Goal: Navigation & Orientation: Find specific page/section

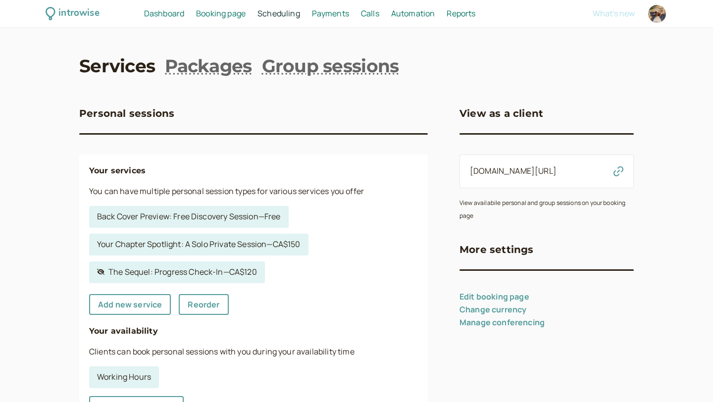
click at [210, 14] on span "Booking page" at bounding box center [221, 13] width 50 height 11
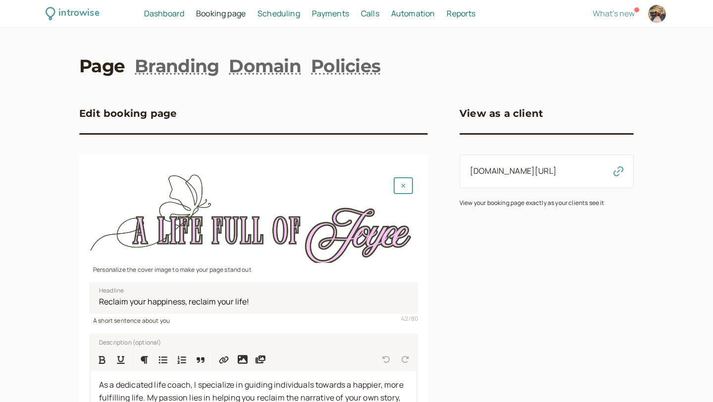
click at [158, 17] on span "Dashboard" at bounding box center [164, 13] width 40 height 11
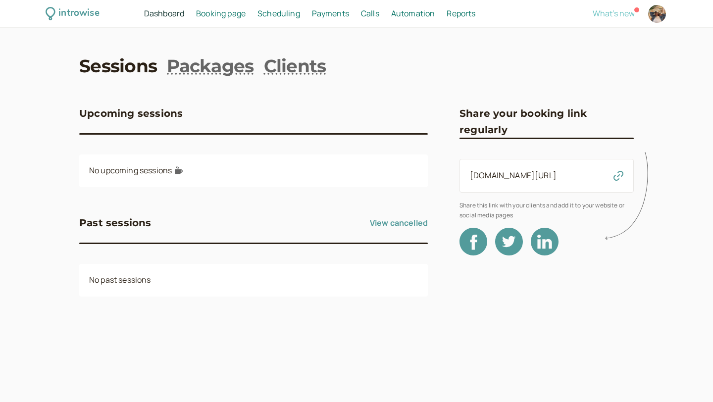
click at [616, 15] on span "What's new" at bounding box center [614, 13] width 42 height 11
click at [651, 16] on div at bounding box center [657, 14] width 18 height 18
select select "America/[GEOGRAPHIC_DATA]"
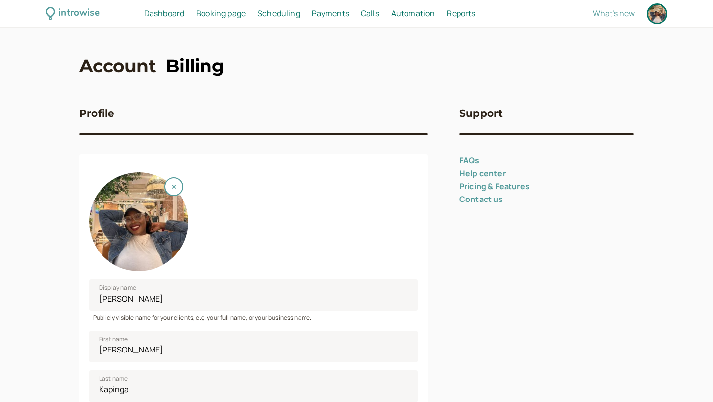
click at [177, 67] on link "Billing" at bounding box center [195, 65] width 58 height 25
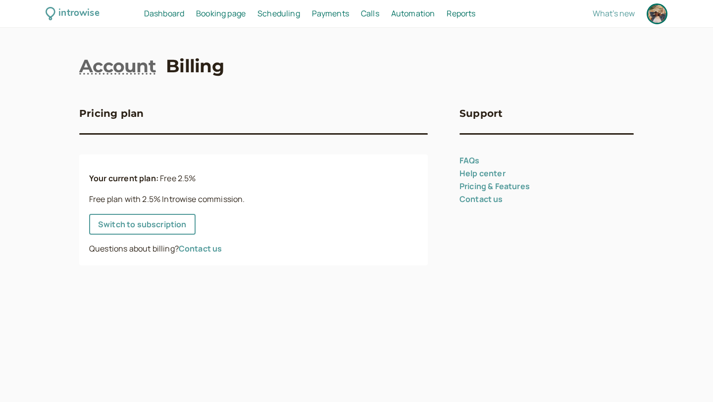
click at [411, 11] on span "Automation" at bounding box center [413, 13] width 44 height 11
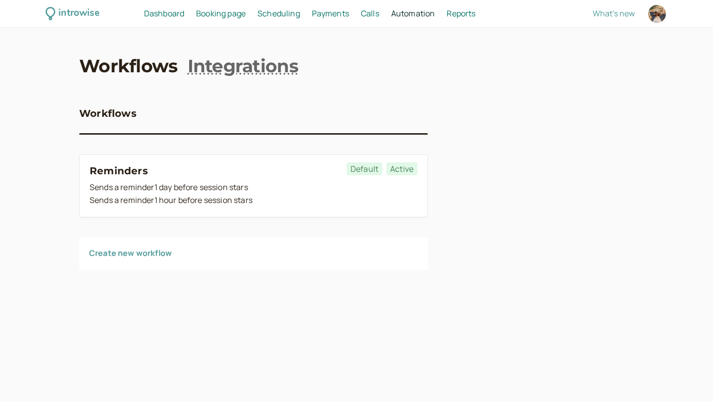
click at [336, 11] on span "Payments" at bounding box center [330, 13] width 37 height 11
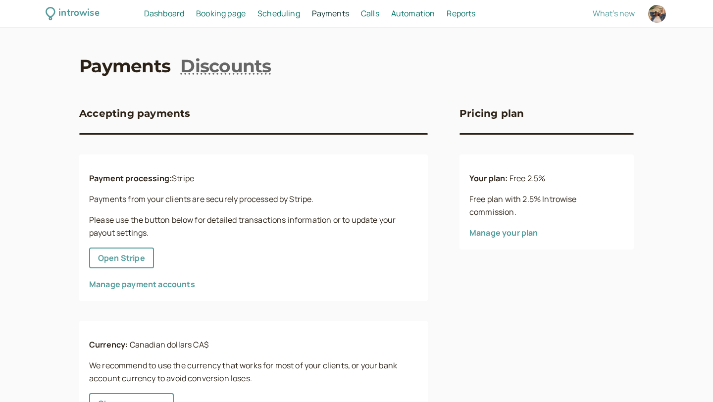
click at [660, 14] on div at bounding box center [657, 14] width 18 height 18
select select "America/[GEOGRAPHIC_DATA]"
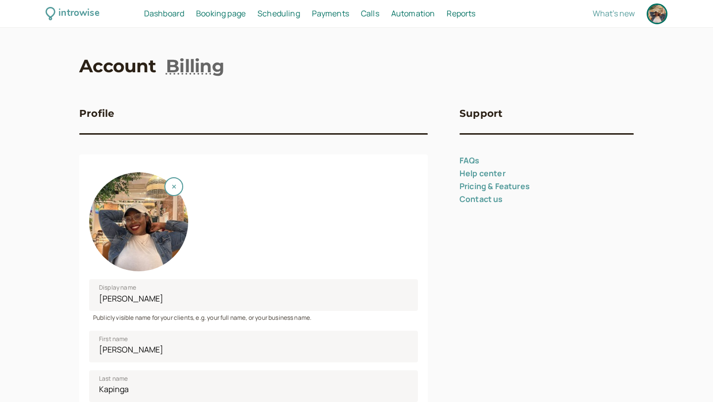
click at [460, 13] on span "Reports" at bounding box center [461, 13] width 29 height 11
select select "last30Days"
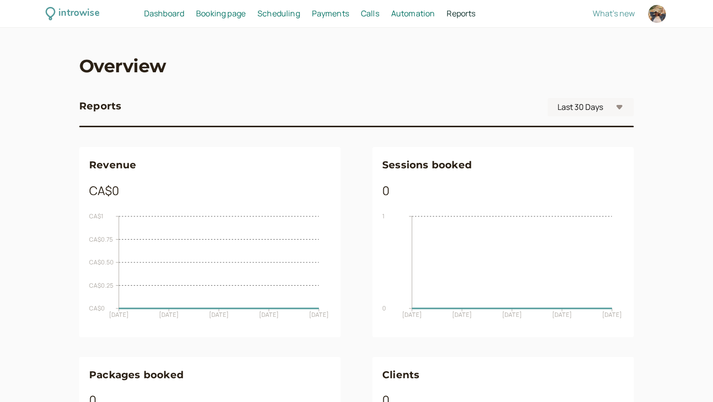
click at [408, 11] on span "Automation" at bounding box center [413, 13] width 44 height 11
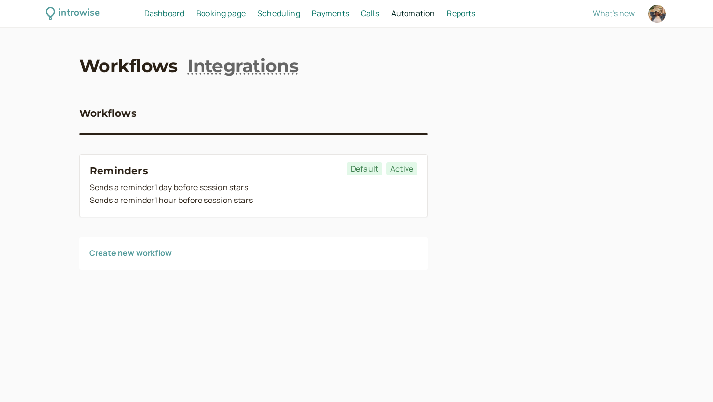
click at [376, 17] on span "Calls" at bounding box center [370, 13] width 18 height 11
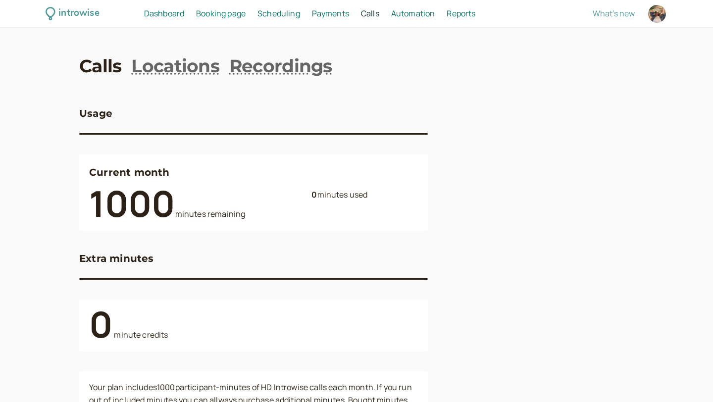
click at [336, 6] on div "introwise Dashboard Dashboard Booking page Booking Scheduling Scheduling Paymen…" at bounding box center [356, 14] width 713 height 28
click at [335, 15] on span "Payments" at bounding box center [330, 13] width 37 height 11
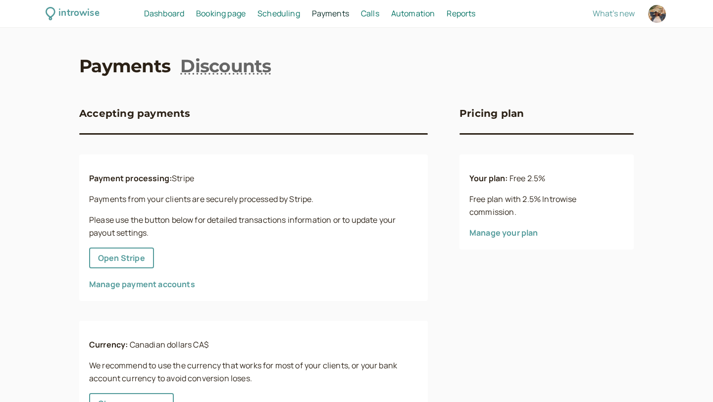
click at [233, 12] on span "Booking page" at bounding box center [221, 13] width 50 height 11
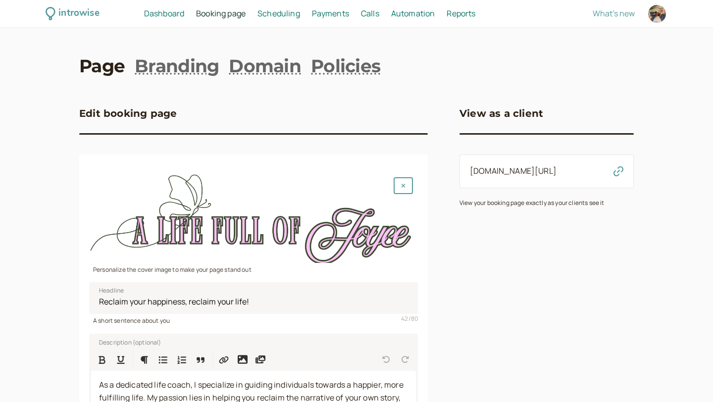
click at [163, 13] on span "Dashboard" at bounding box center [164, 13] width 40 height 11
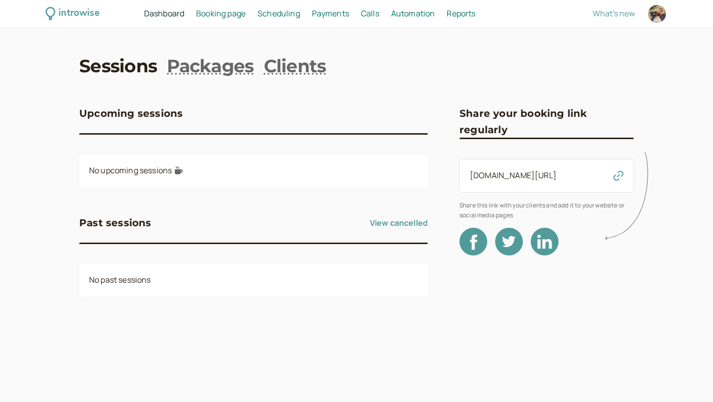
click at [405, 216] on link "View cancelled" at bounding box center [399, 223] width 58 height 16
